Goal: Check status: Check status

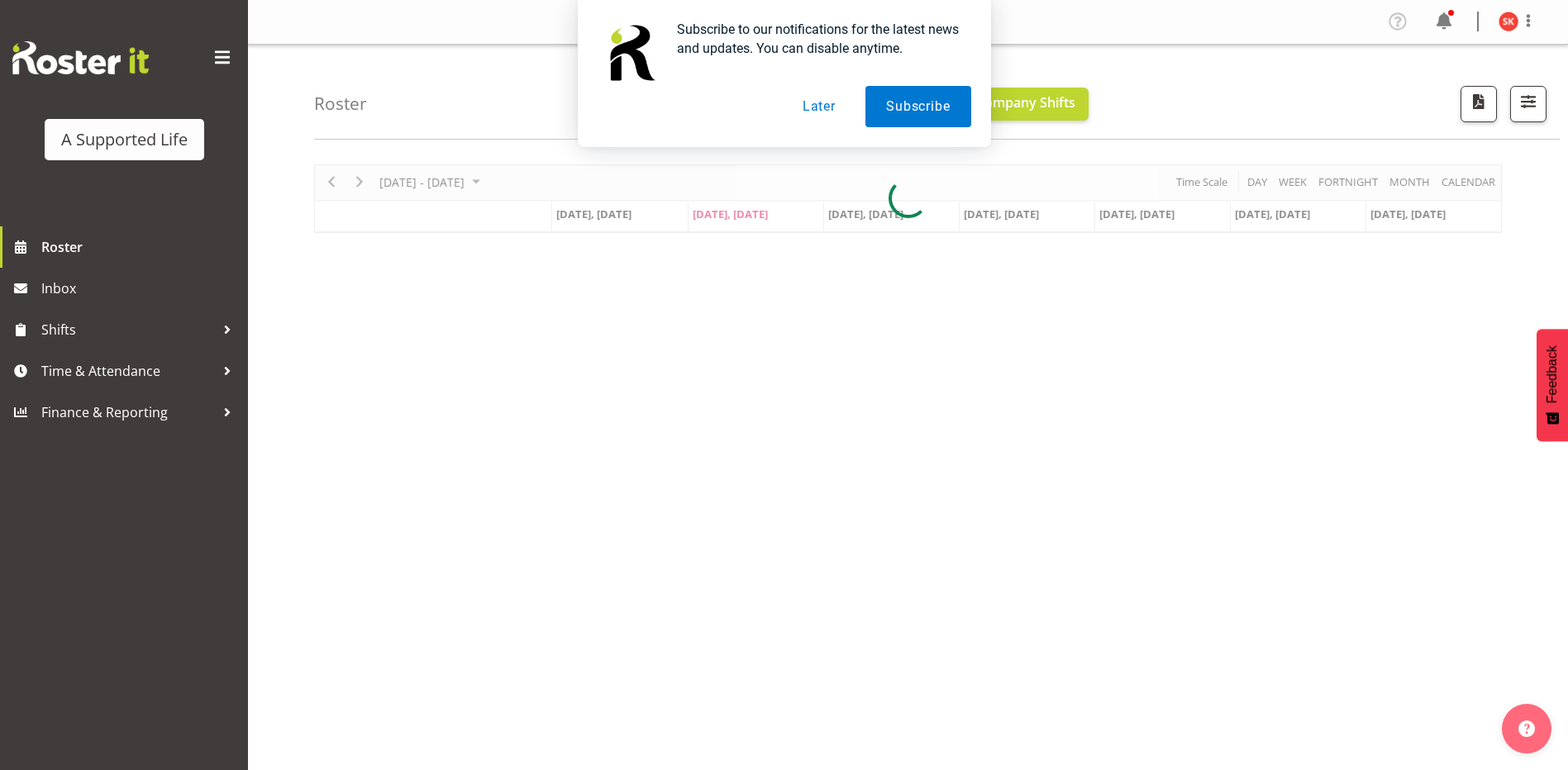
click at [828, 106] on button "Later" at bounding box center [819, 107] width 74 height 42
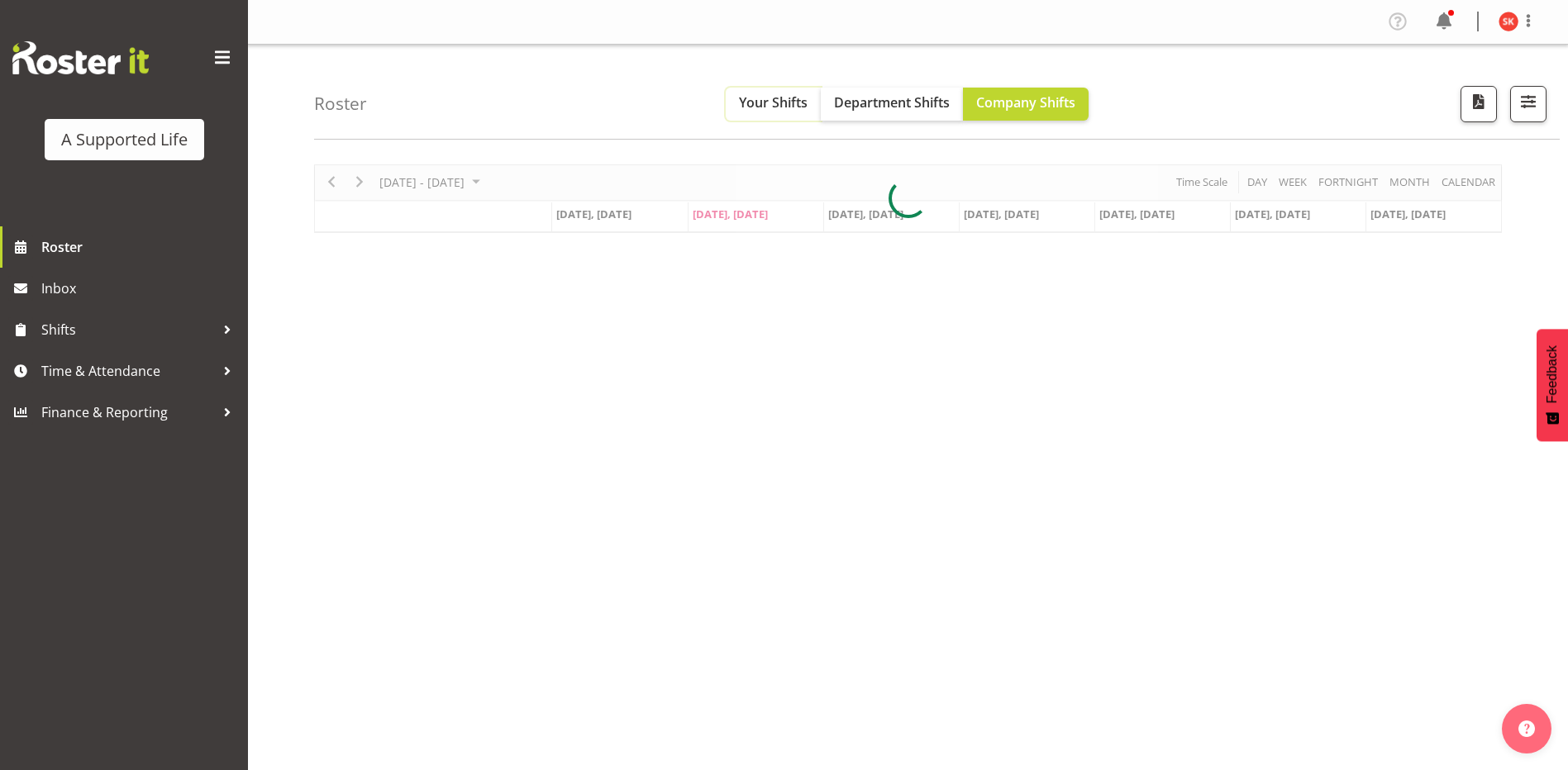
click at [784, 110] on span "Your Shifts" at bounding box center [774, 102] width 69 height 18
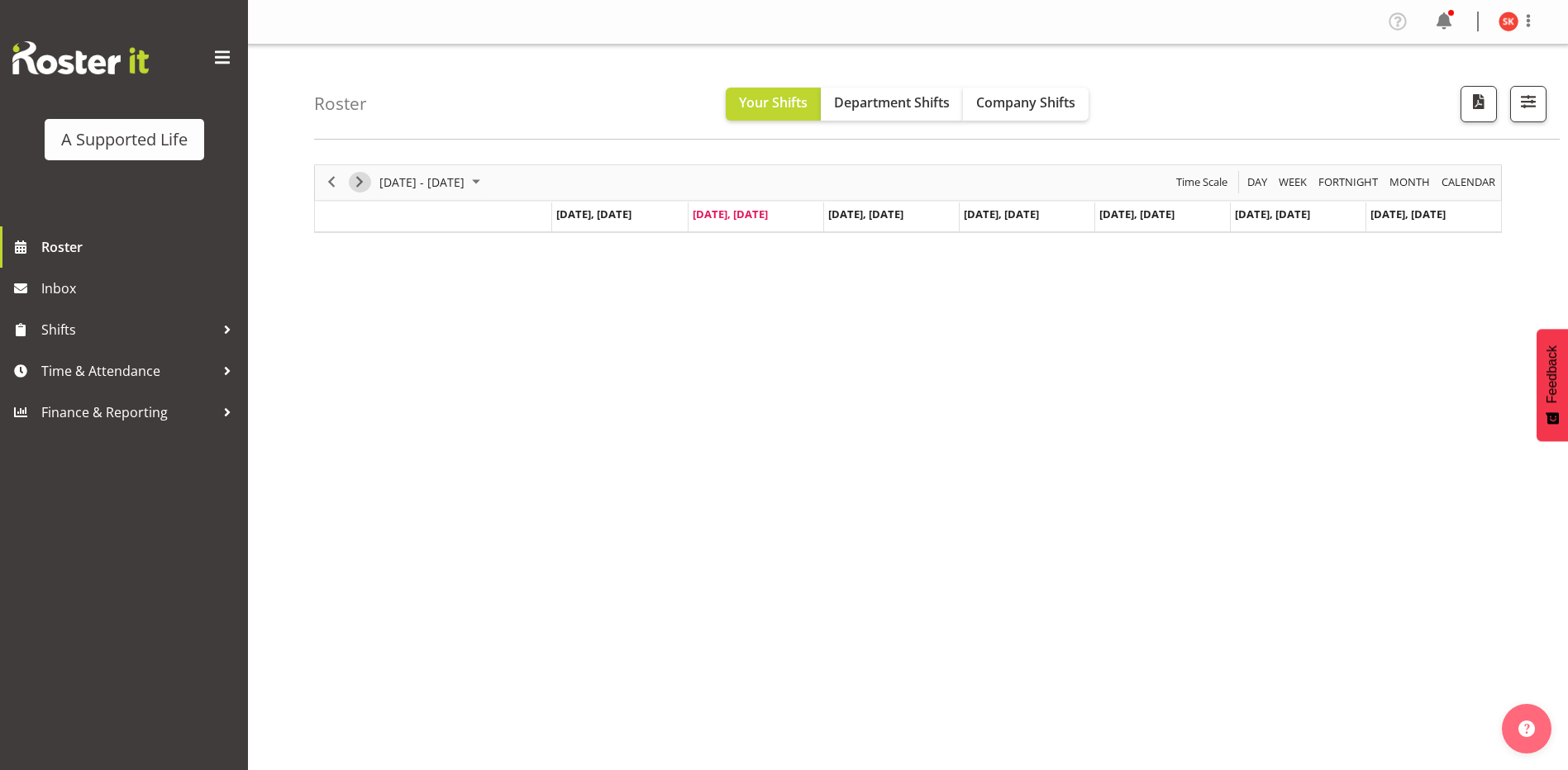
click at [360, 179] on span "Next" at bounding box center [359, 182] width 20 height 21
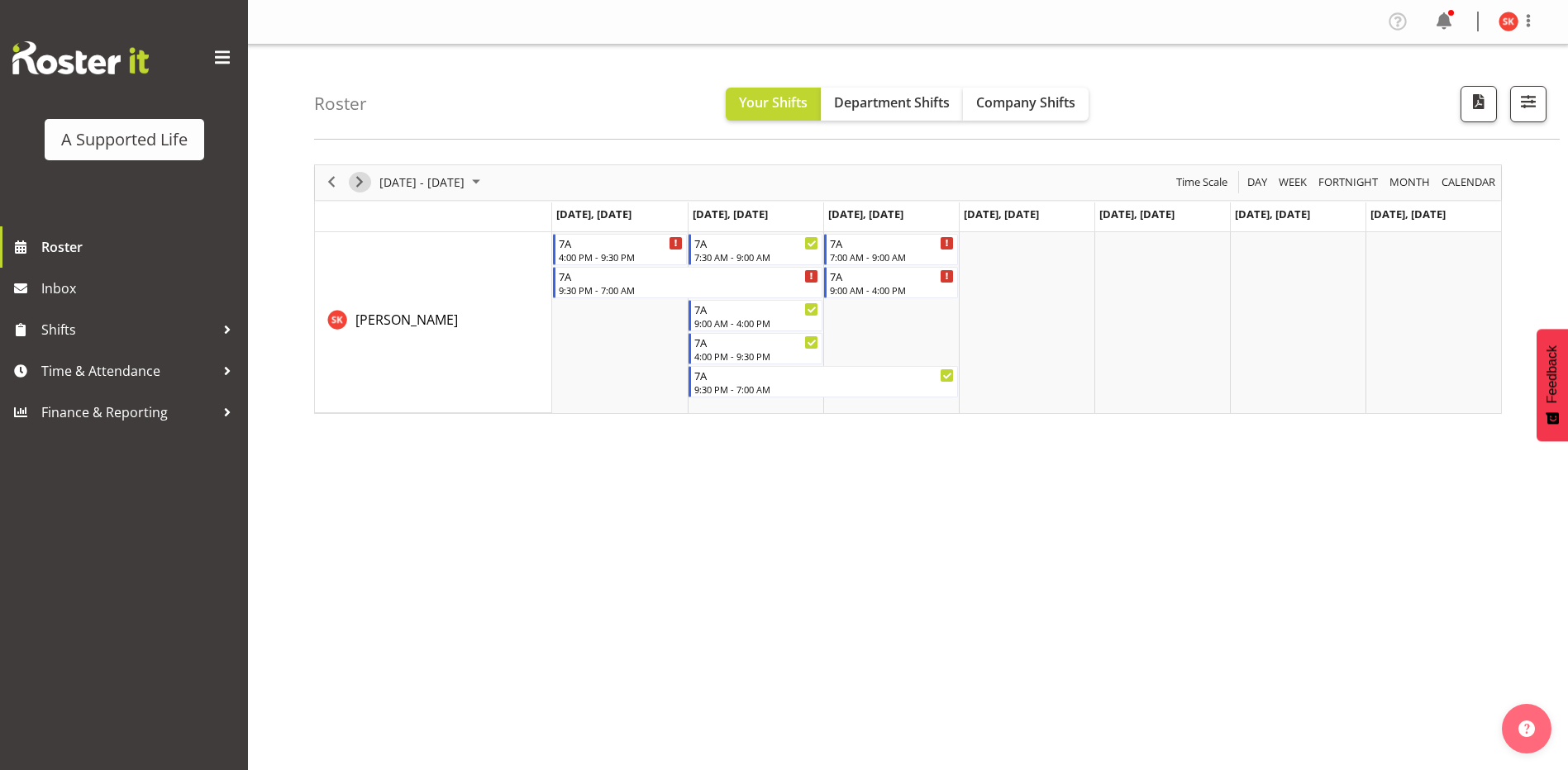
click at [357, 186] on span "Next" at bounding box center [359, 182] width 20 height 21
